Goal: Information Seeking & Learning: Learn about a topic

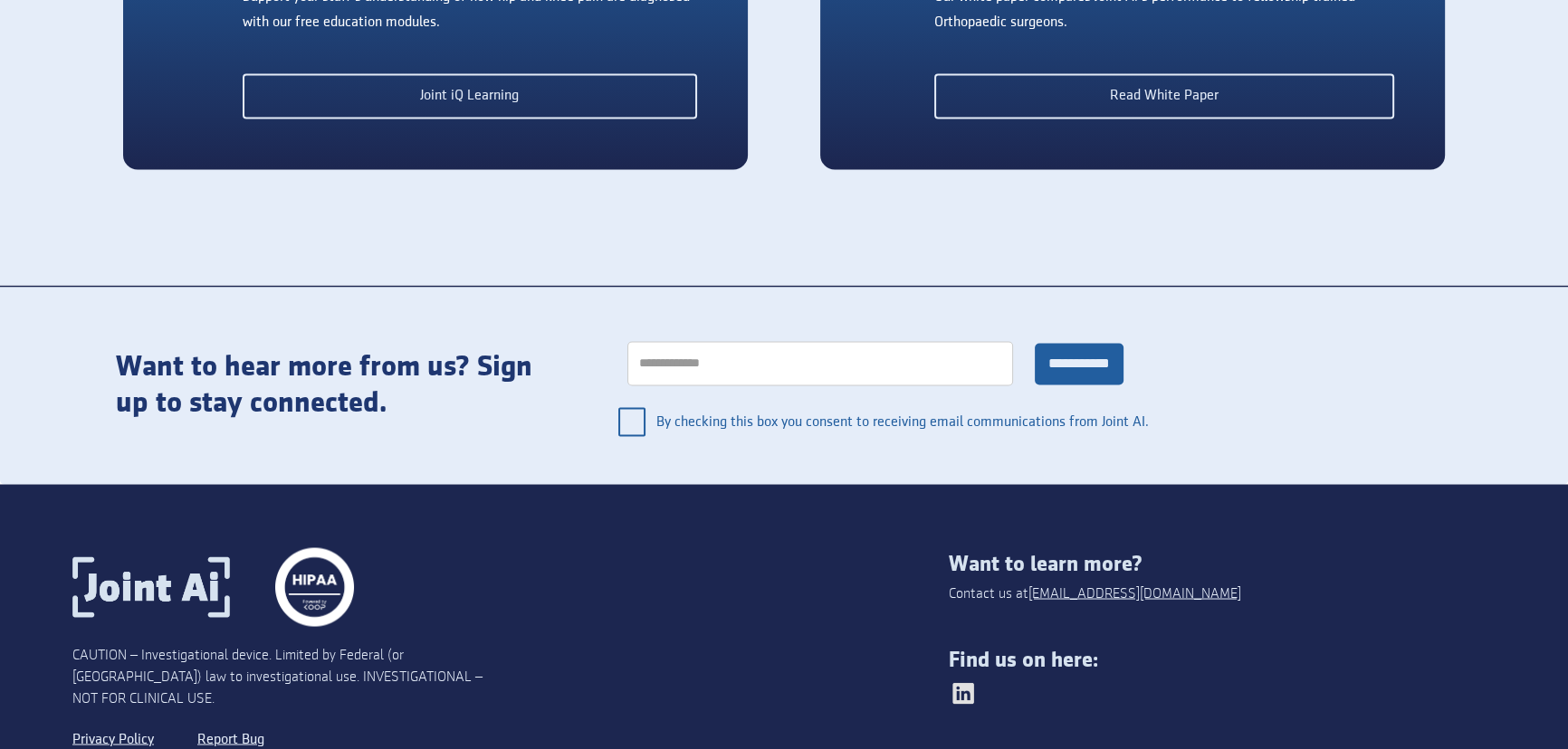
scroll to position [3977, 0]
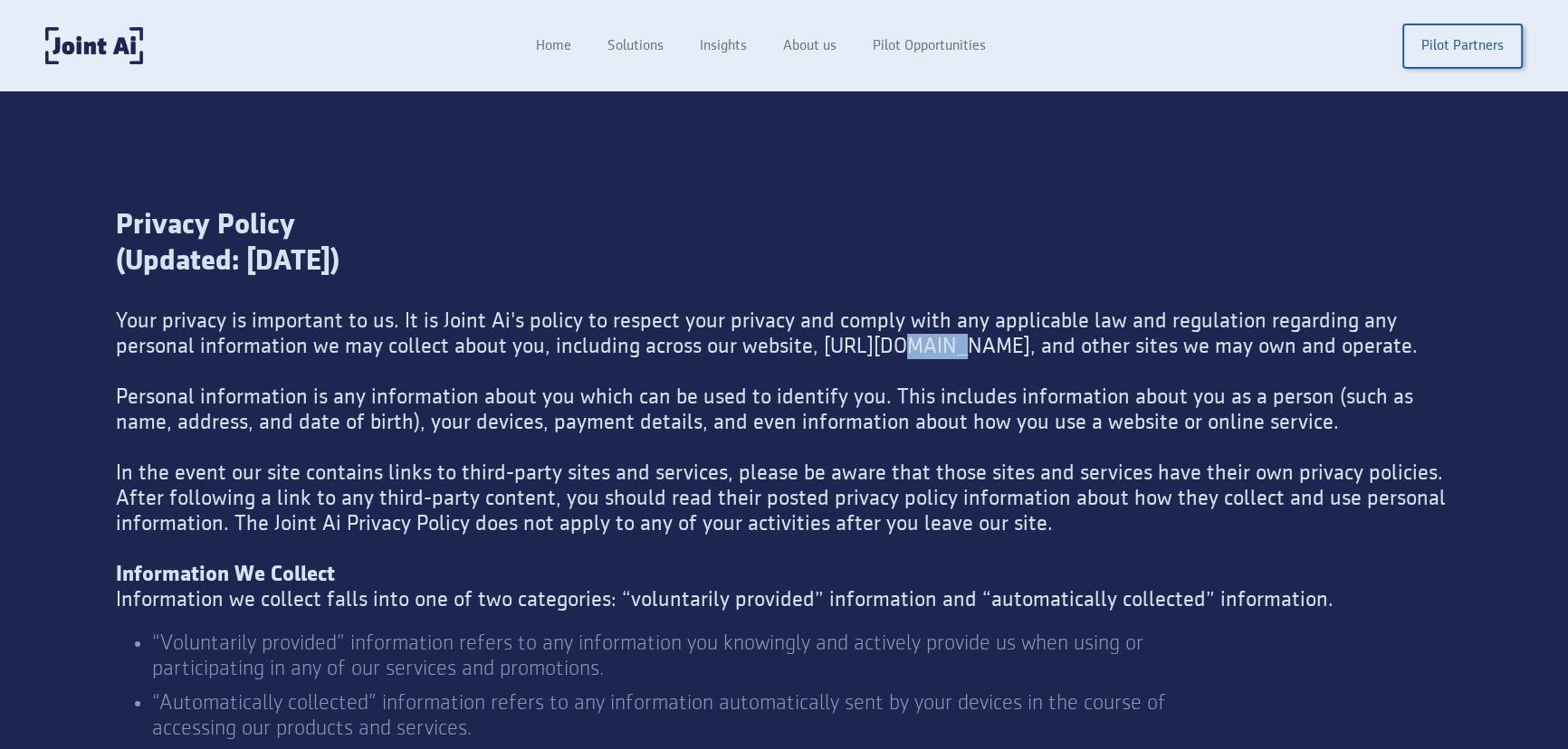
drag, startPoint x: 885, startPoint y: 352, endPoint x: 927, endPoint y: 347, distance: 42.3
click at [927, 347] on div "Your privacy is important to us. It is Joint Ai's policy to respect your privac…" at bounding box center [784, 460] width 1336 height 304
copy div "joint"
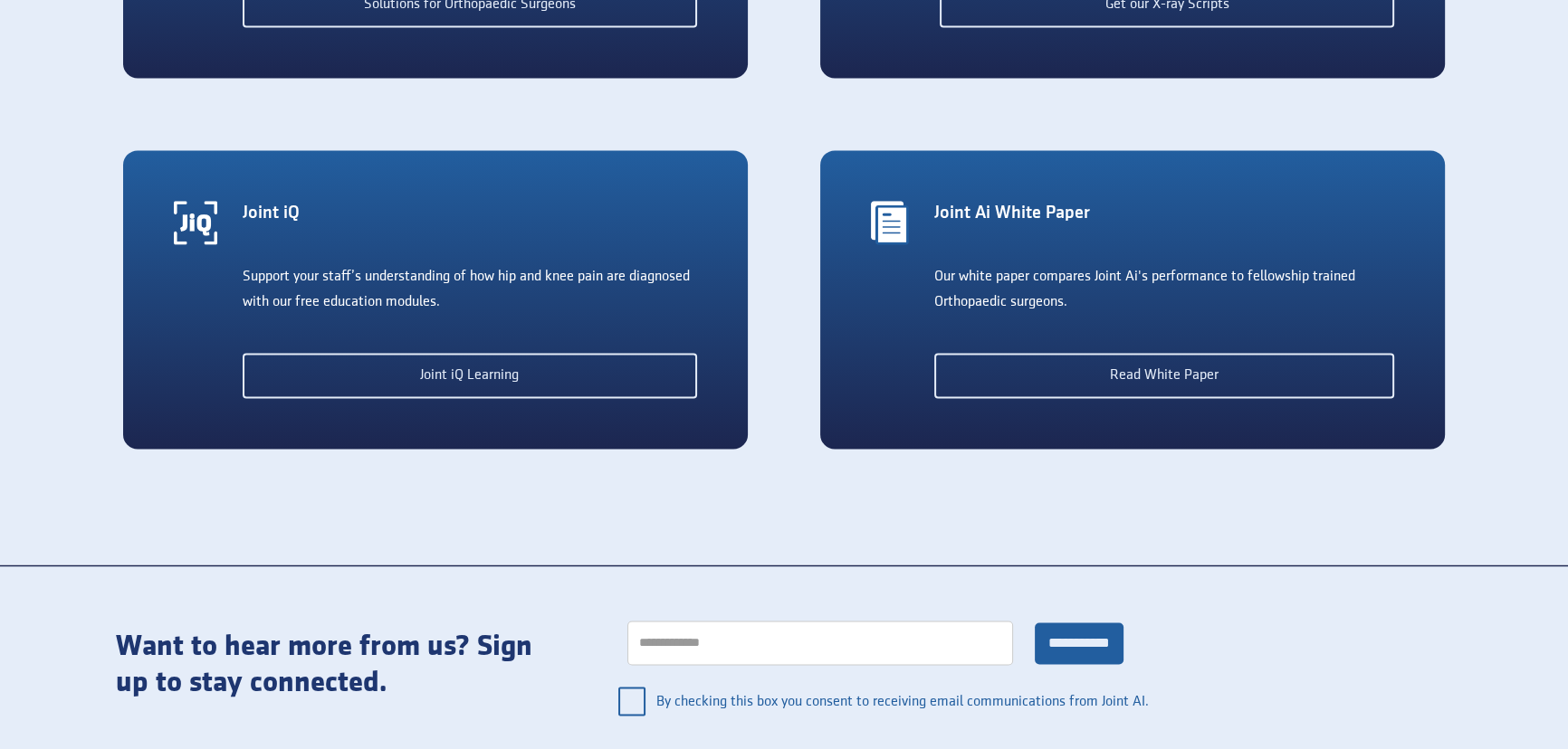
scroll to position [3977, 0]
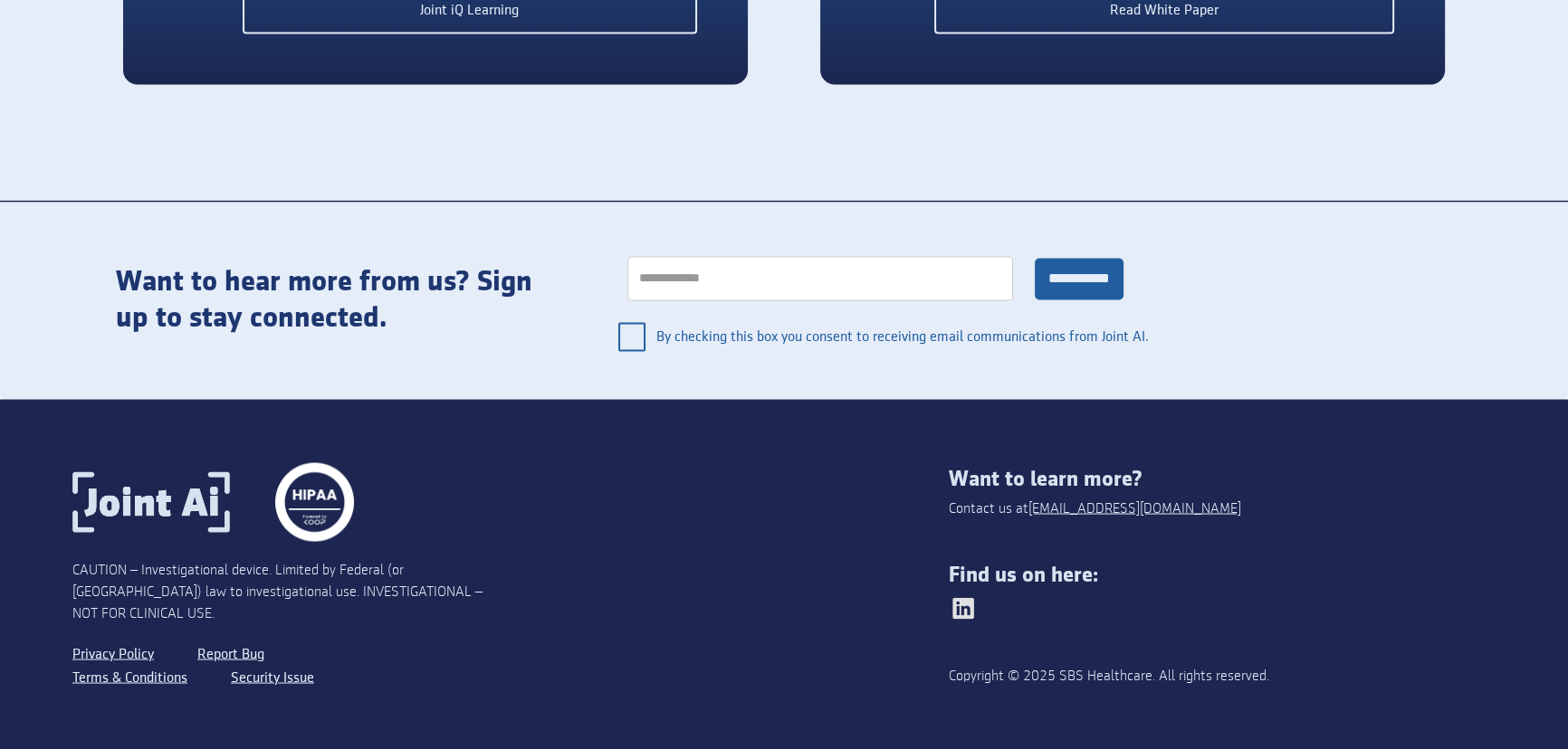
click at [969, 597] on img at bounding box center [962, 607] width 29 height 29
